Goal: Task Accomplishment & Management: Use online tool/utility

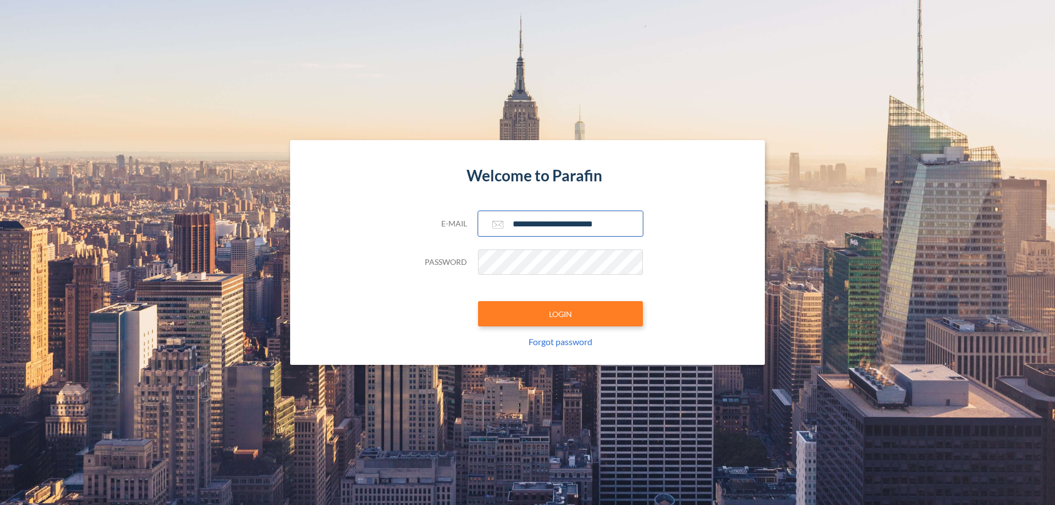
type input "**********"
click at [560, 314] on button "LOGIN" at bounding box center [560, 313] width 165 height 25
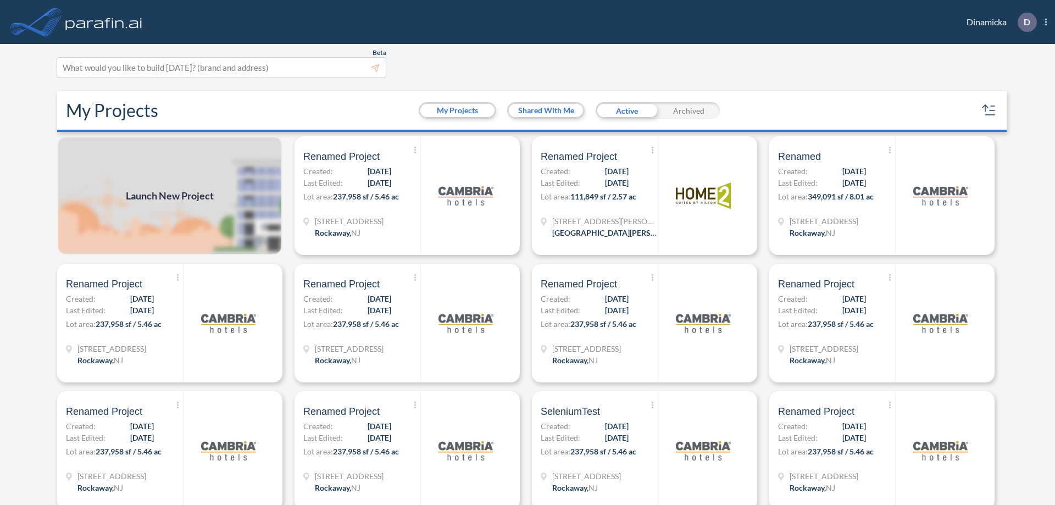
scroll to position [3, 0]
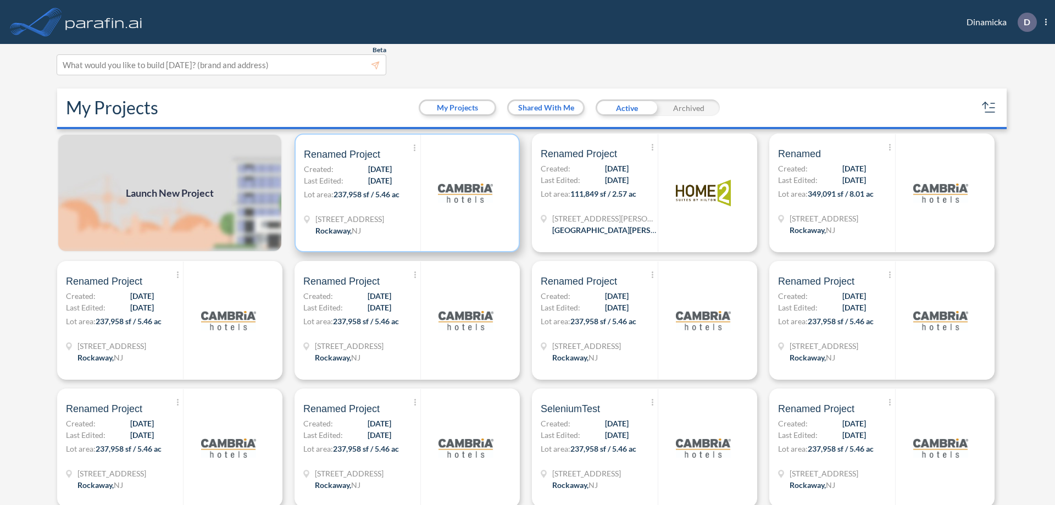
click at [405, 193] on p "Lot area: 237,958 sf / 5.46 ac" at bounding box center [362, 196] width 116 height 16
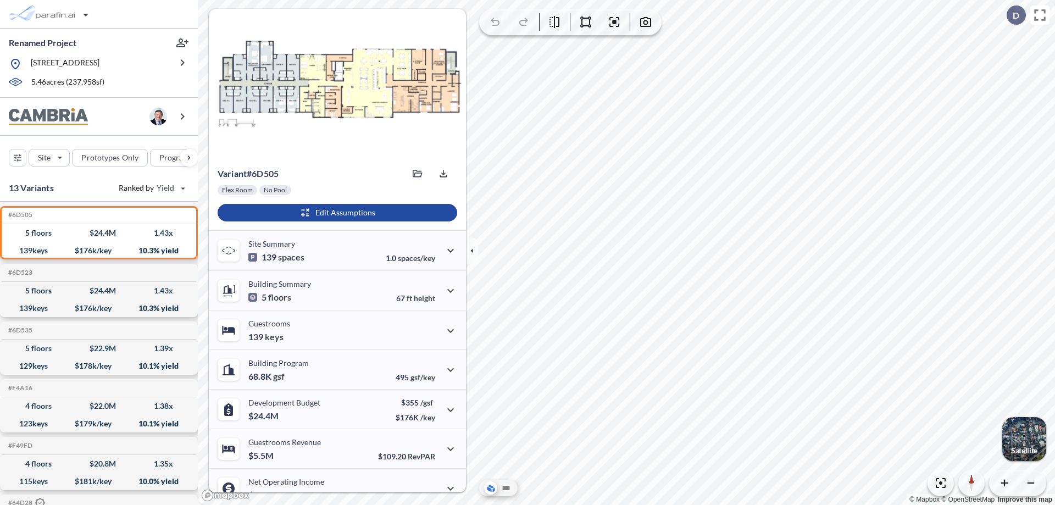
scroll to position [55, 0]
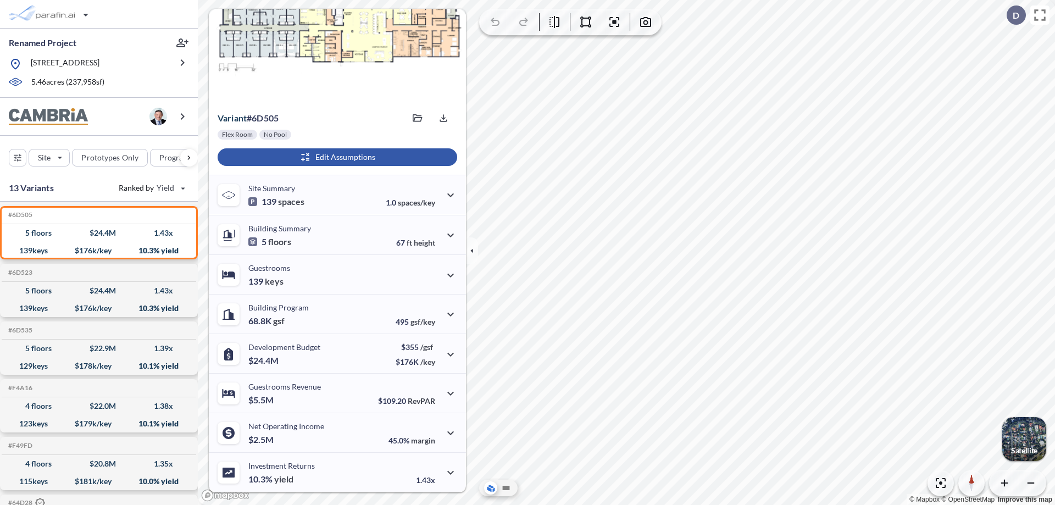
click at [336, 157] on div "button" at bounding box center [337, 157] width 239 height 18
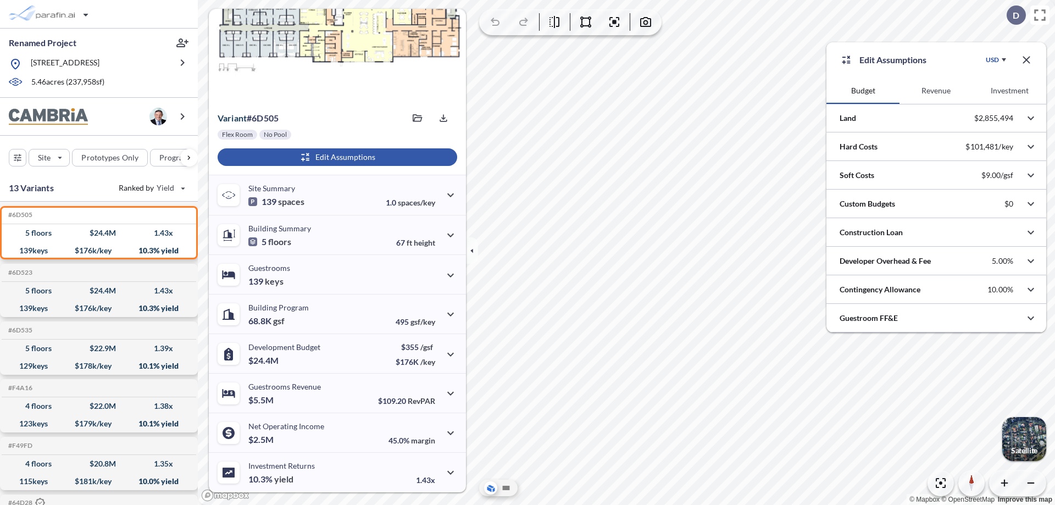
click at [935, 91] on button "Revenue" at bounding box center [935, 90] width 73 height 26
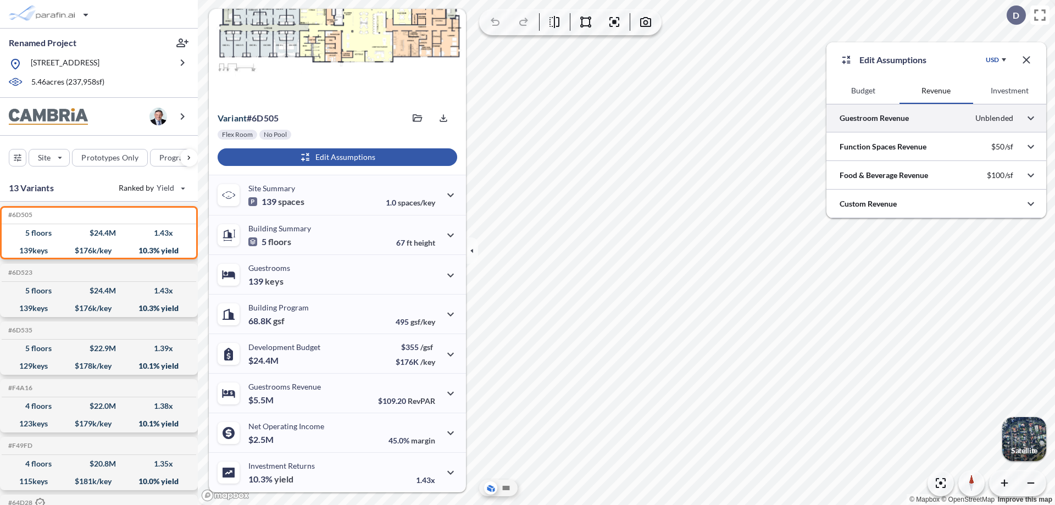
click at [936, 118] on div at bounding box center [936, 118] width 220 height 28
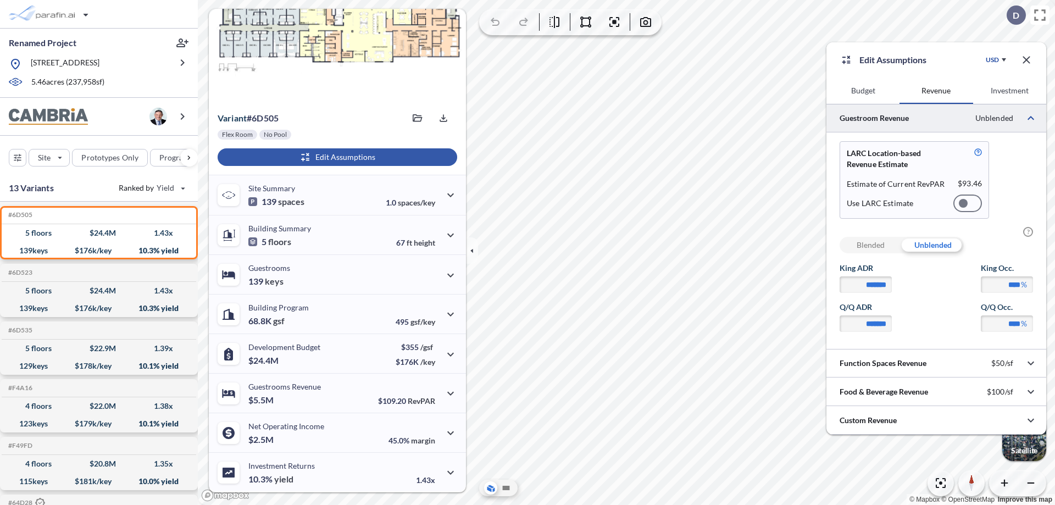
click at [967, 203] on div at bounding box center [967, 203] width 29 height 18
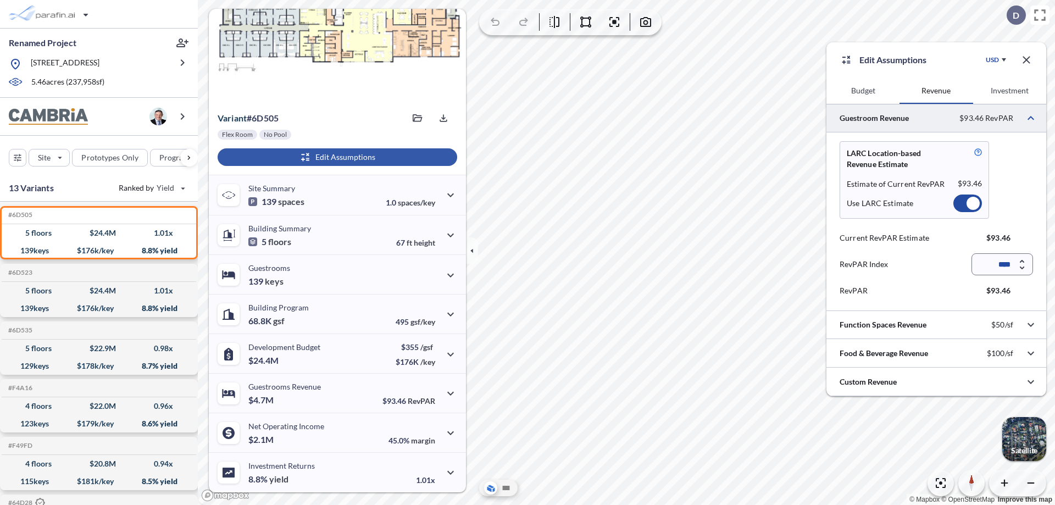
scroll to position [49, 0]
